Goal: Use online tool/utility: Use online tool/utility

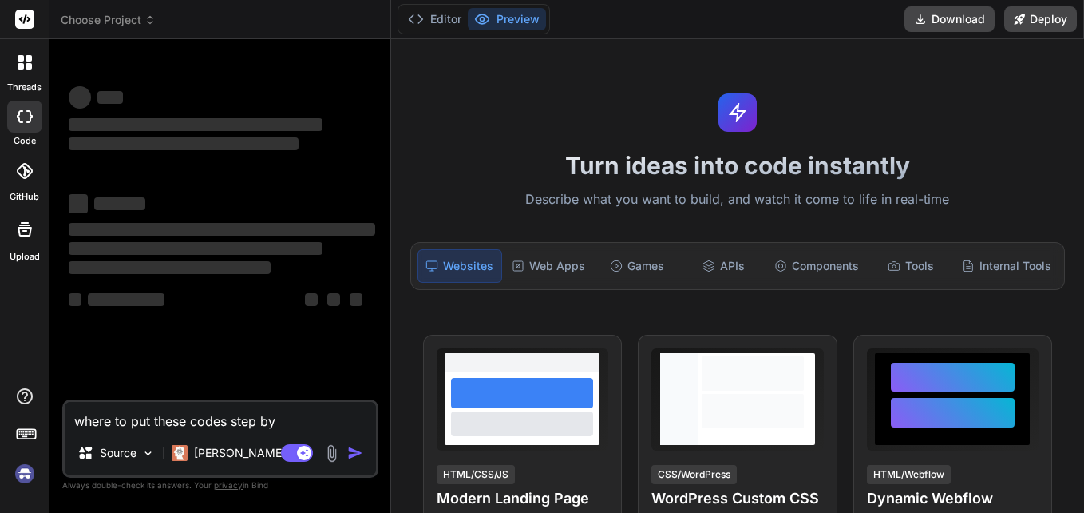
type textarea "x"
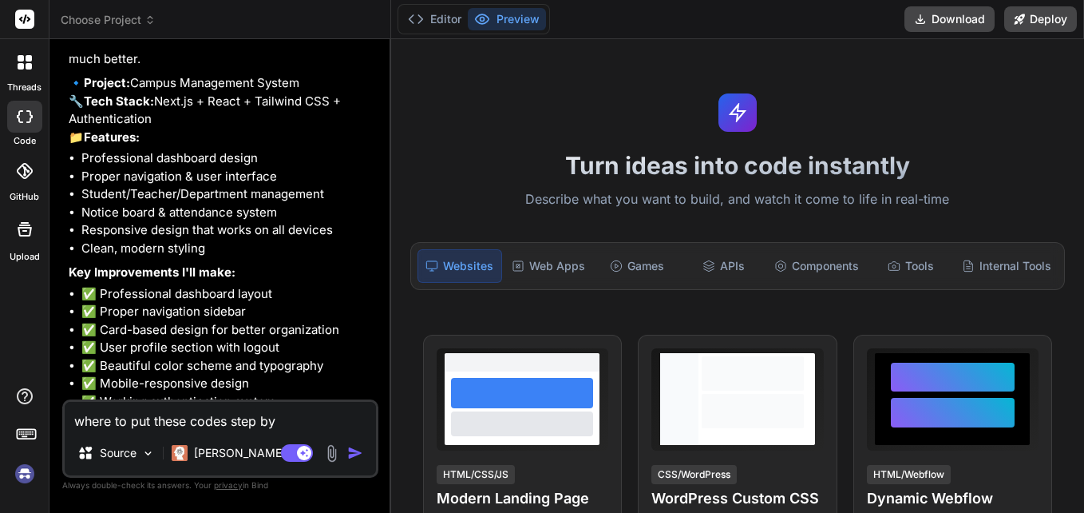
scroll to position [3172, 0]
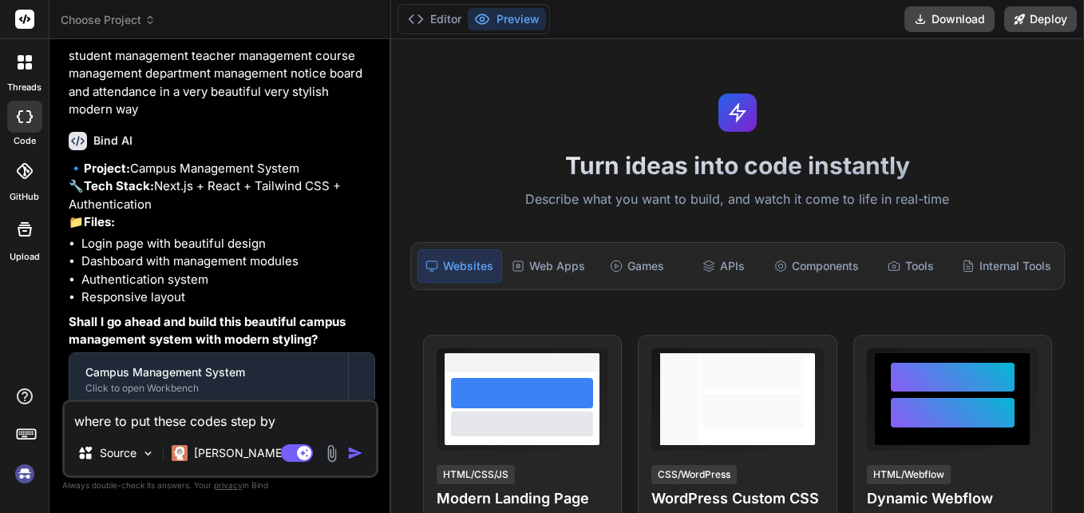
drag, startPoint x: 350, startPoint y: 425, endPoint x: -3, endPoint y: 396, distance: 354.0
click at [0, 396] on html "threads code GitHub Upload Choose Project Created with Pixso. Bind AI Web Searc…" at bounding box center [542, 256] width 1084 height 513
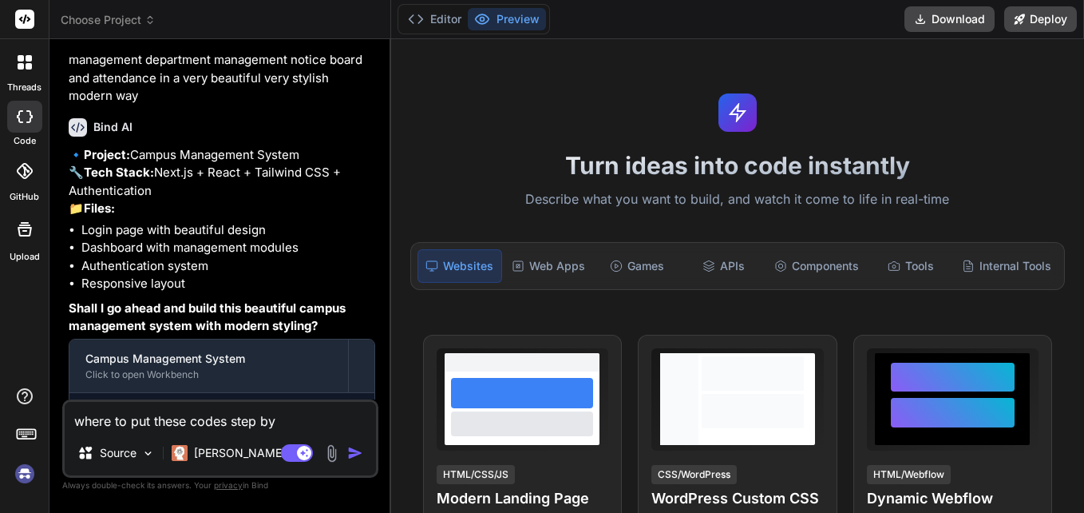
type textarea "x"
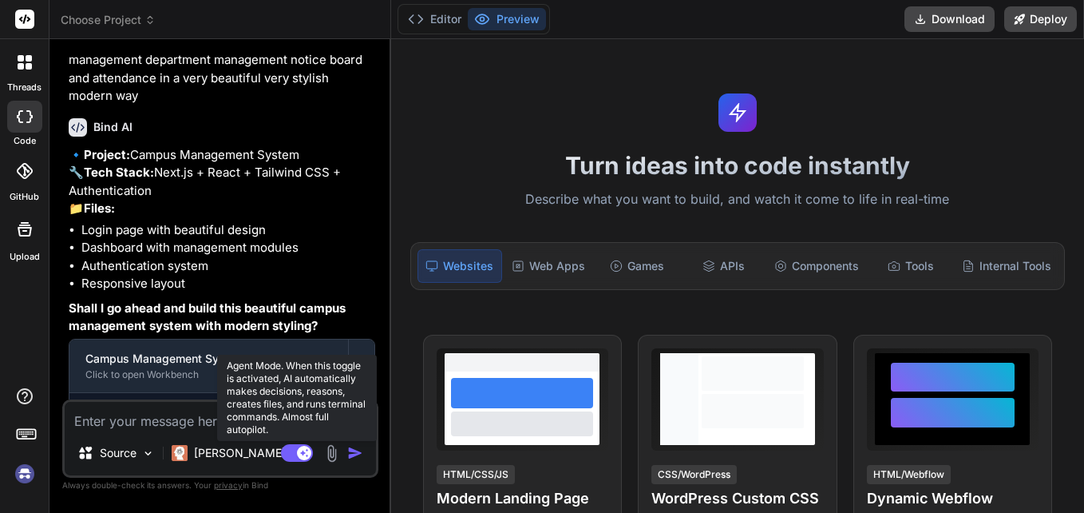
click at [298, 448] on rect at bounding box center [297, 453] width 32 height 18
click at [307, 456] on rect at bounding box center [297, 453] width 32 height 18
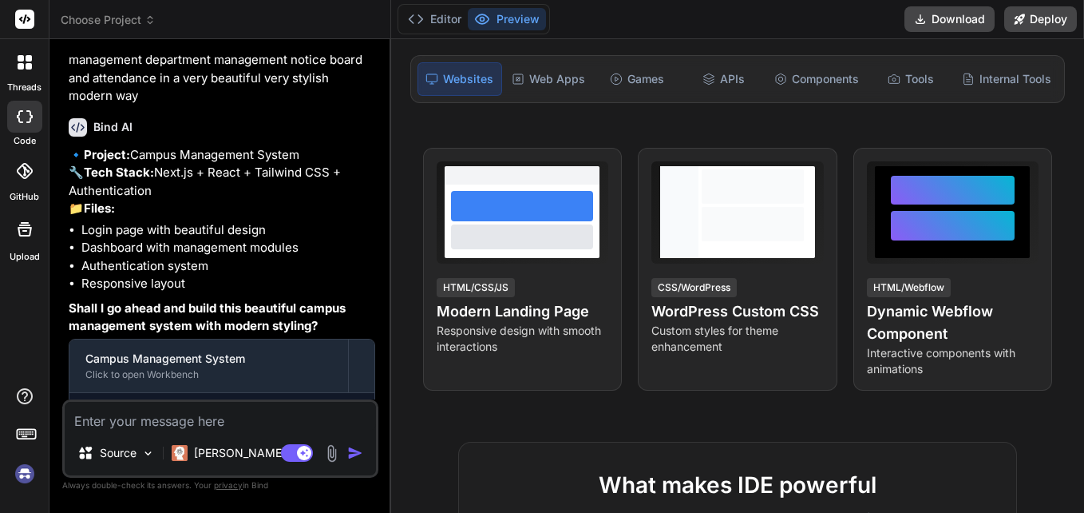
scroll to position [0, 0]
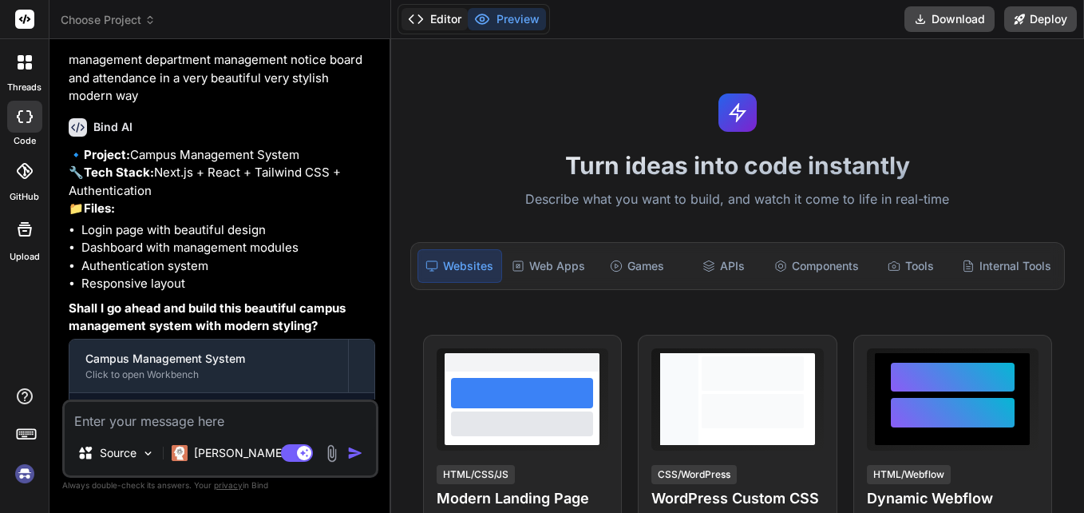
click at [433, 30] on button "Editor" at bounding box center [435, 19] width 66 height 22
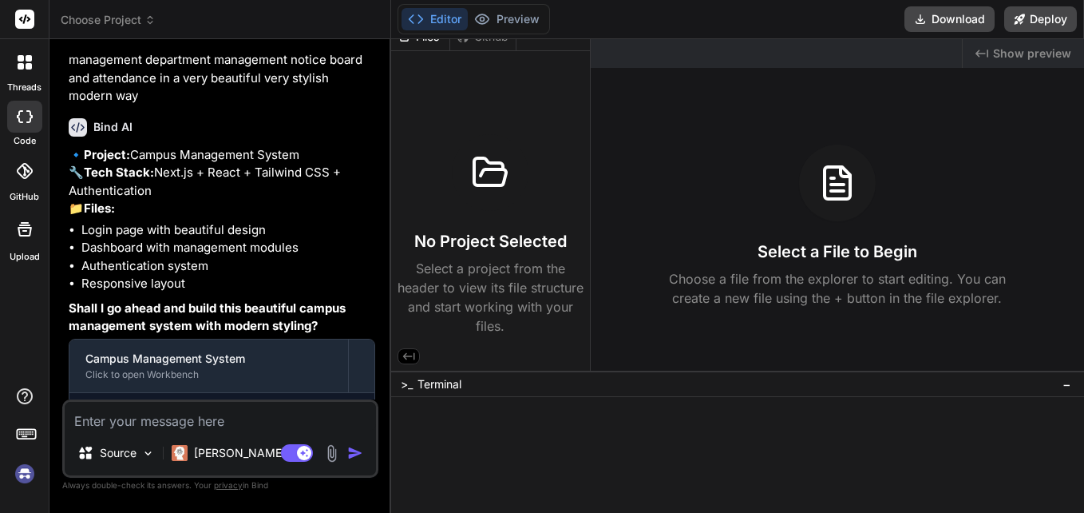
type textarea "x"
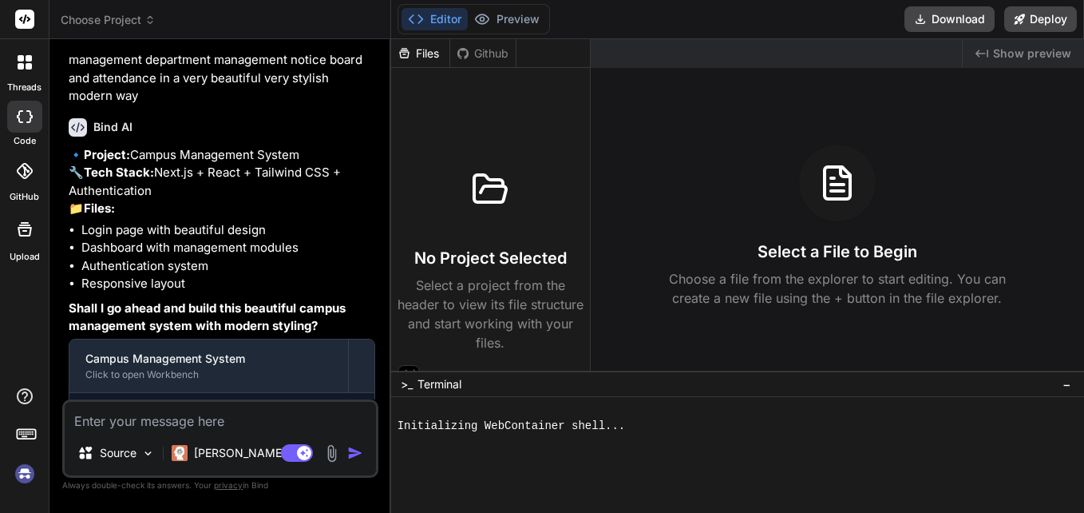
click at [506, 6] on div "Editor Preview" at bounding box center [474, 19] width 152 height 30
click at [509, 22] on button "Preview" at bounding box center [507, 19] width 78 height 22
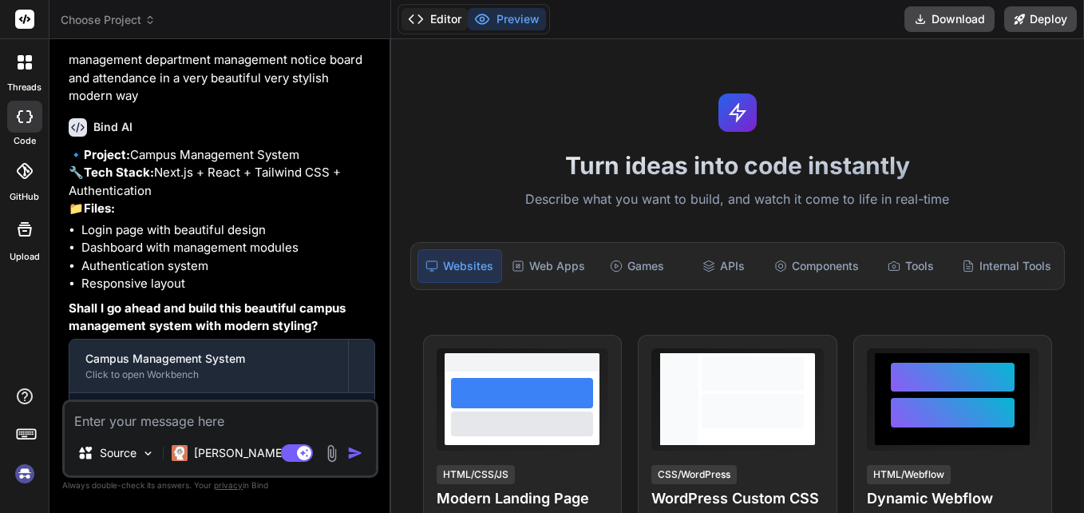
click at [435, 28] on button "Editor" at bounding box center [435, 19] width 66 height 22
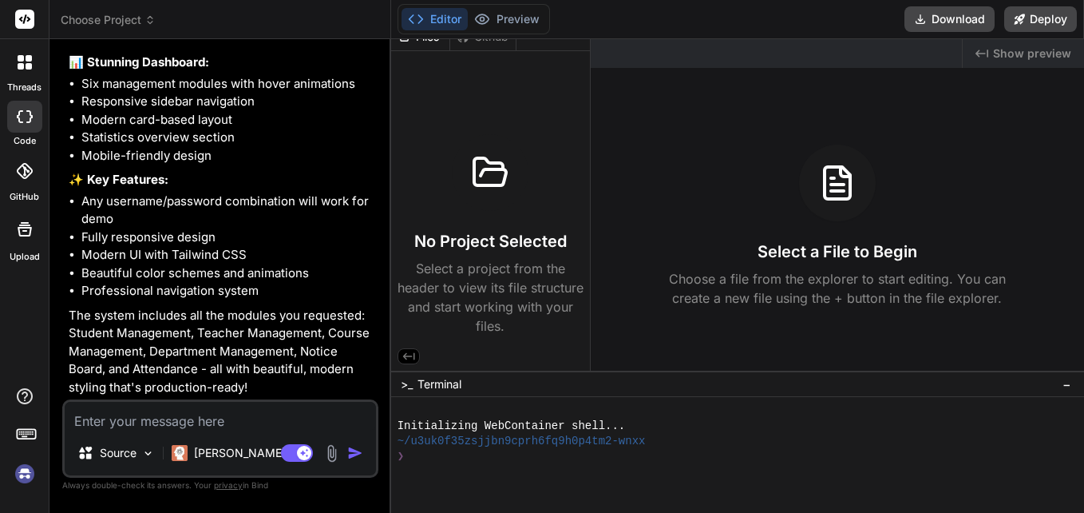
scroll to position [4143, 0]
click at [509, 6] on div "Editor Preview" at bounding box center [474, 19] width 152 height 30
click at [505, 16] on button "Preview" at bounding box center [507, 19] width 78 height 22
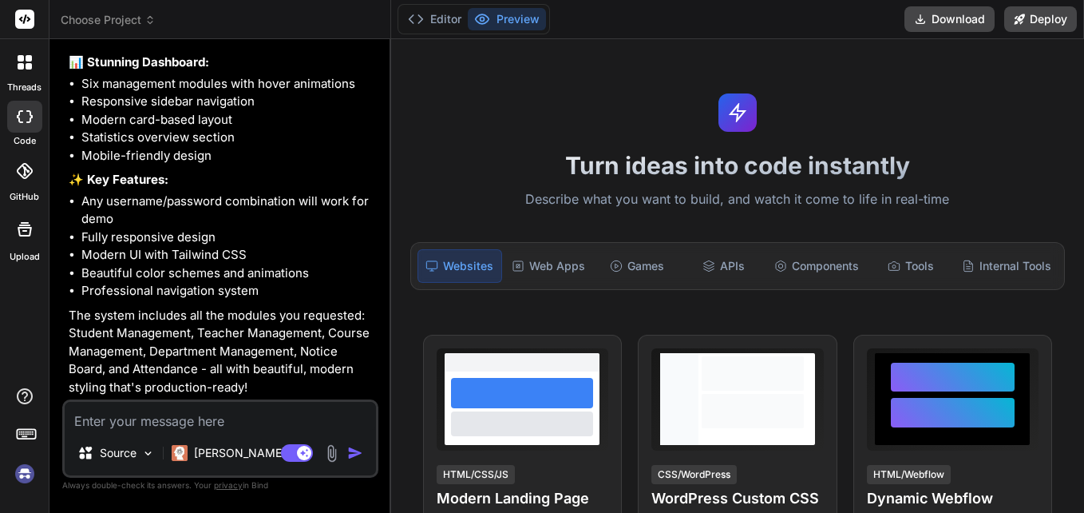
click at [556, 197] on p "Describe what you want to build, and watch it come to life in real-time" at bounding box center [738, 199] width 674 height 21
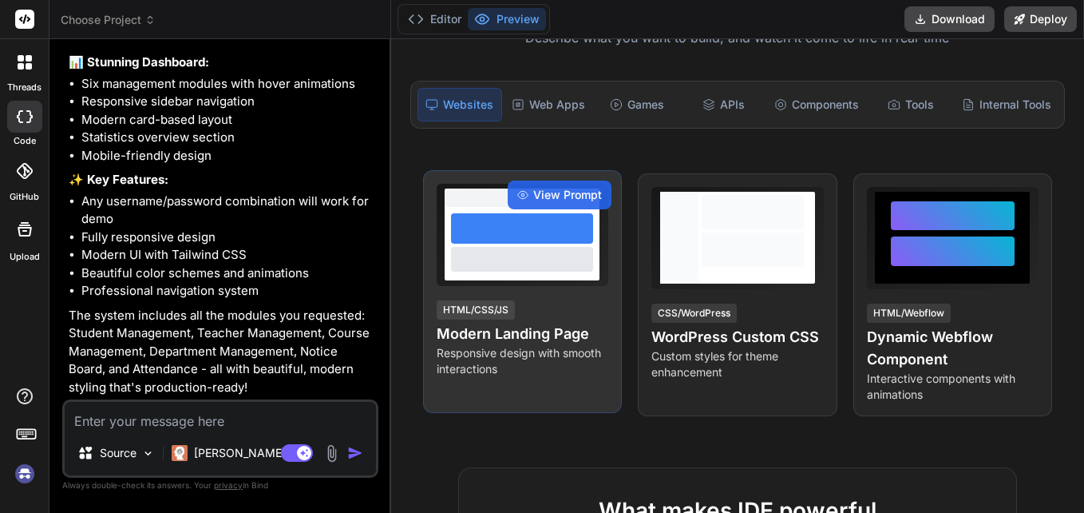
scroll to position [160, 0]
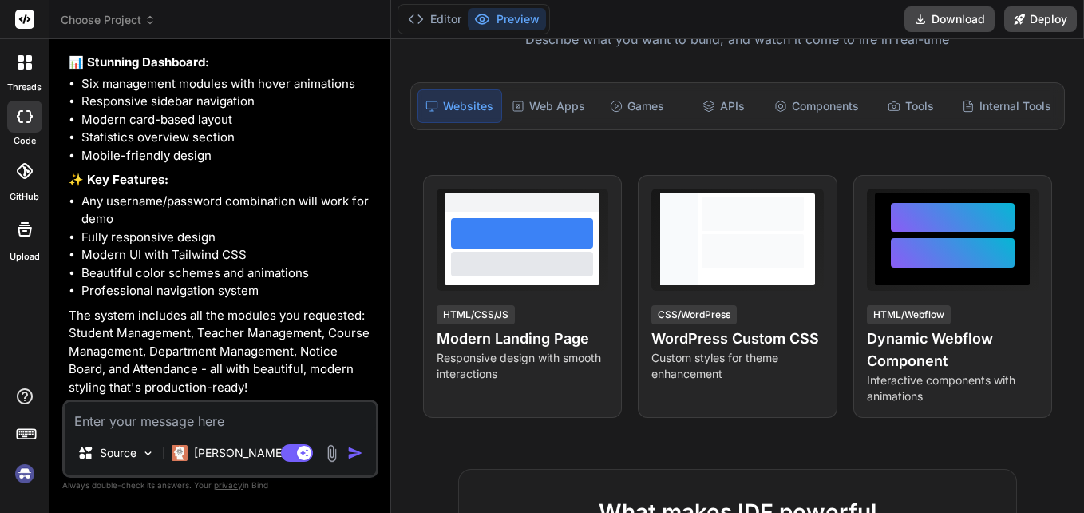
click at [477, 106] on div "Websites" at bounding box center [460, 106] width 85 height 34
drag, startPoint x: 477, startPoint y: 106, endPoint x: 466, endPoint y: 113, distance: 13.3
click at [467, 113] on div "Websites" at bounding box center [460, 106] width 85 height 34
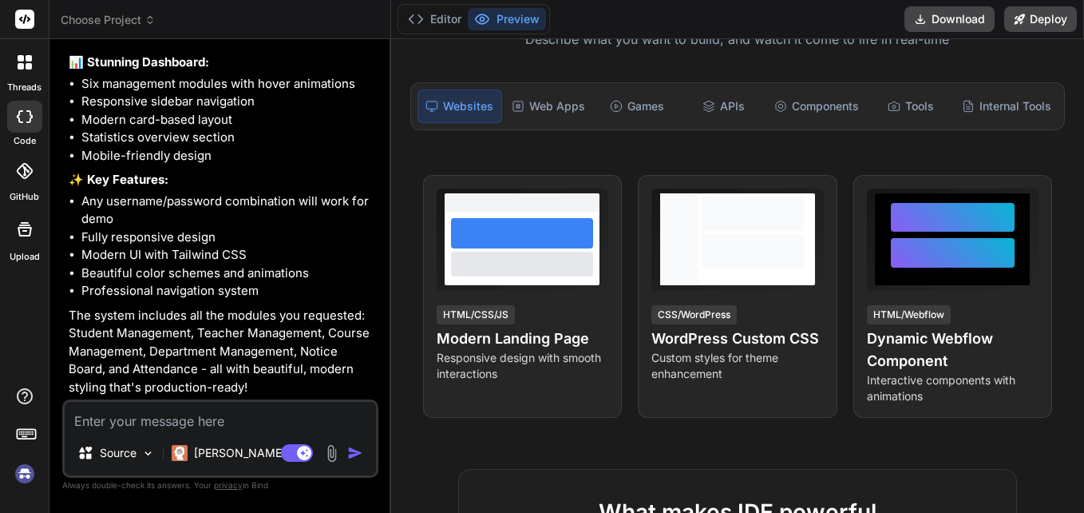
click at [453, 154] on div "Turn ideas into code instantly Describe what you want to build, and watch it co…" at bounding box center [737, 275] width 693 height 473
click at [460, 90] on div "Websites" at bounding box center [460, 106] width 85 height 34
click at [462, 21] on button "Editor" at bounding box center [435, 19] width 66 height 22
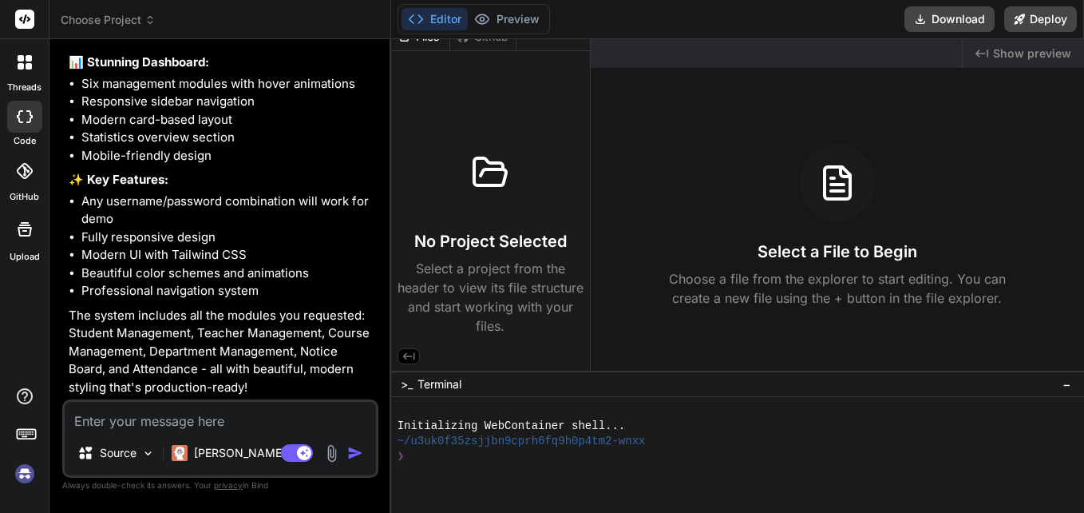
click at [518, 251] on div "No Project Selected Select a project from the header to view its file structure…" at bounding box center [491, 234] width 186 height 201
click at [743, 252] on div "Select a File to Begin Choose a file from the explorer to start editing. You ca…" at bounding box center [837, 225] width 493 height 163
click at [827, 240] on h3 "Select a File to Begin" at bounding box center [838, 251] width 160 height 22
click at [420, 354] on div "Files Github No Project Selected Select a project from the header to view its f…" at bounding box center [491, 204] width 200 height 331
click at [417, 354] on button at bounding box center [409, 356] width 22 height 16
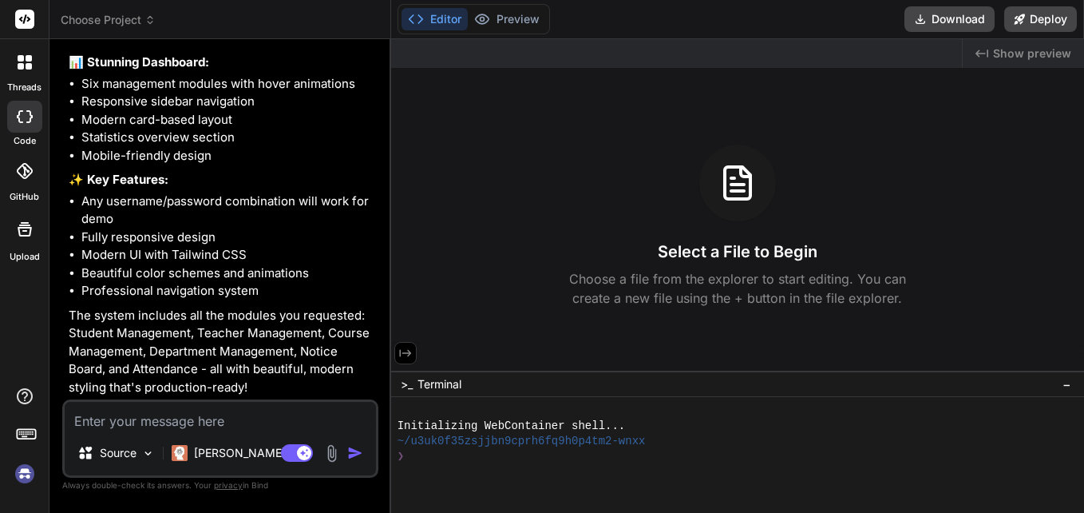
click at [417, 354] on div at bounding box center [737, 354] width 693 height 32
click at [410, 356] on icon at bounding box center [405, 353] width 14 height 14
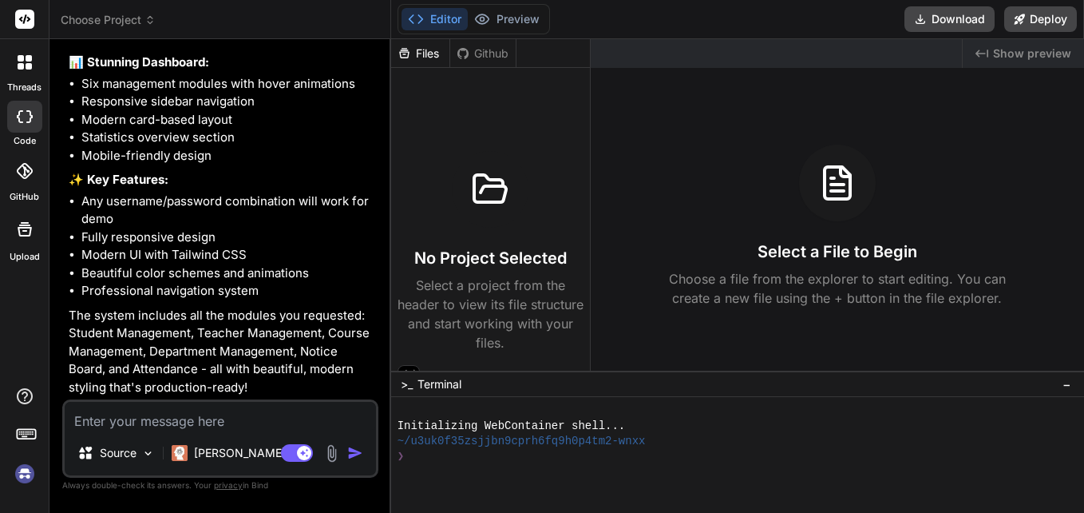
click at [1064, 386] on span "−" at bounding box center [1067, 384] width 9 height 16
